Goal: Book appointment/travel/reservation

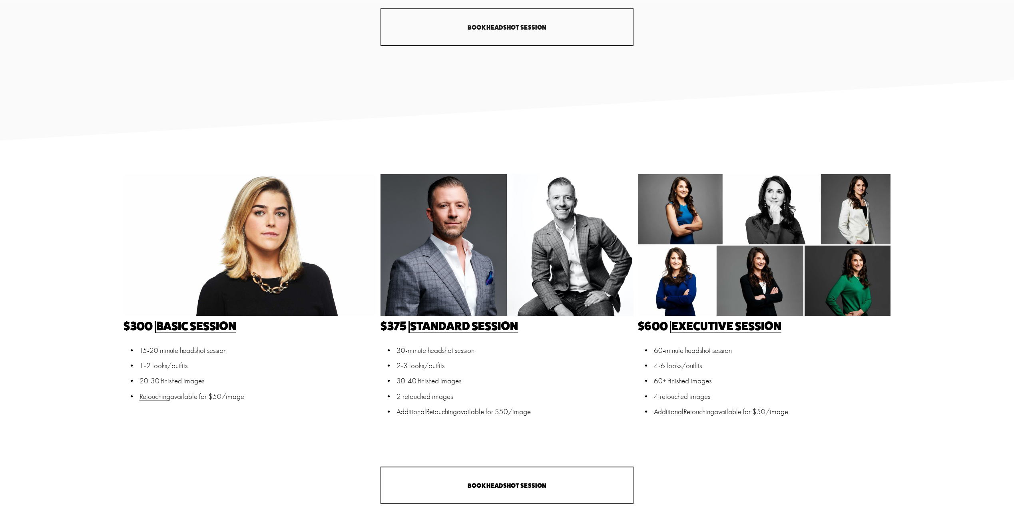
scroll to position [200, 0]
click at [463, 326] on link "Standard Session" at bounding box center [464, 325] width 108 height 14
click at [217, 326] on link "Basic Session" at bounding box center [196, 325] width 80 height 14
